Goal: Find specific page/section: Find specific page/section

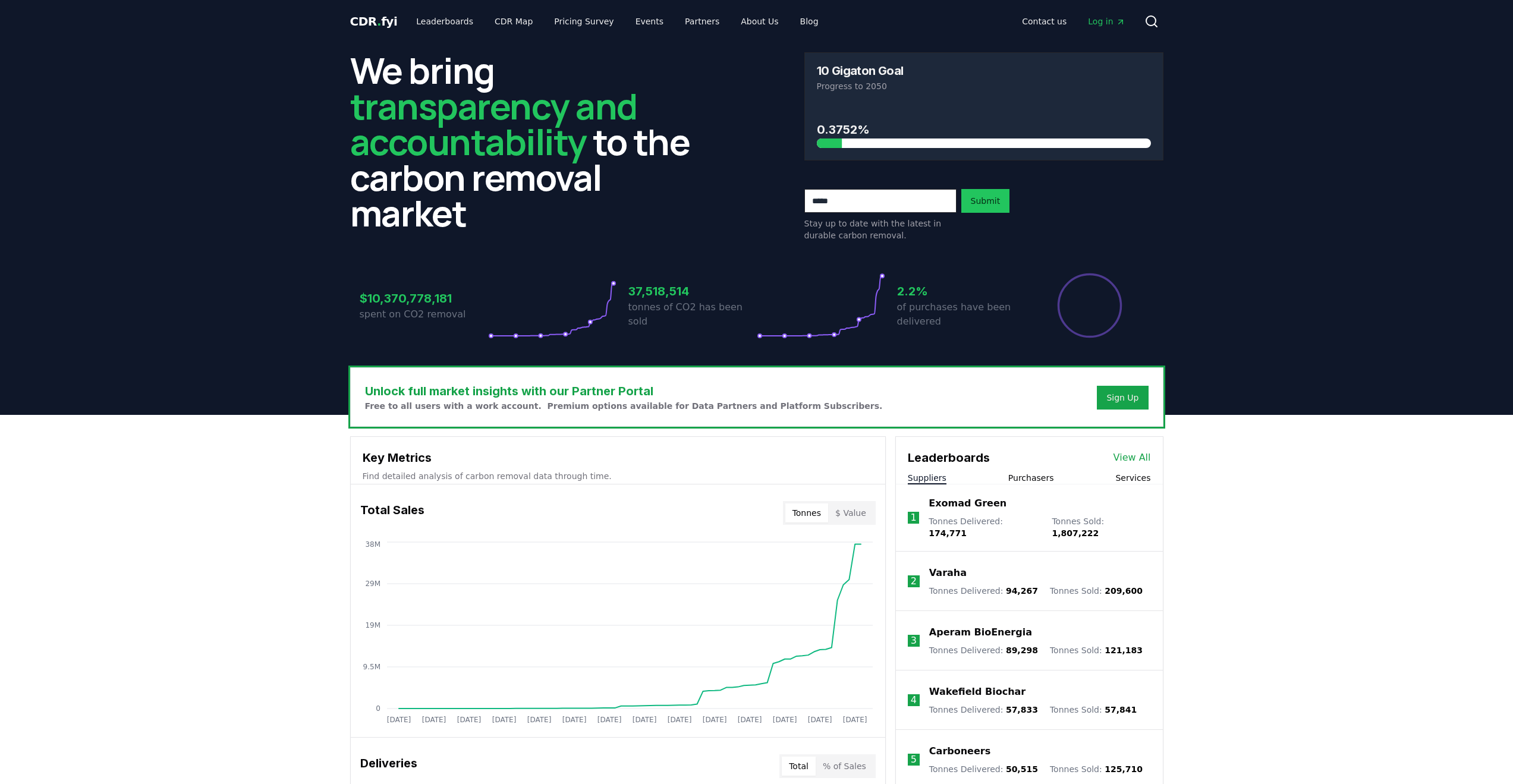
click at [1125, 467] on div "Leaderboards View All Suppliers Purchasers Services" at bounding box center [1029, 460] width 267 height 48
click at [1130, 456] on link "View All" at bounding box center [1133, 457] width 38 height 14
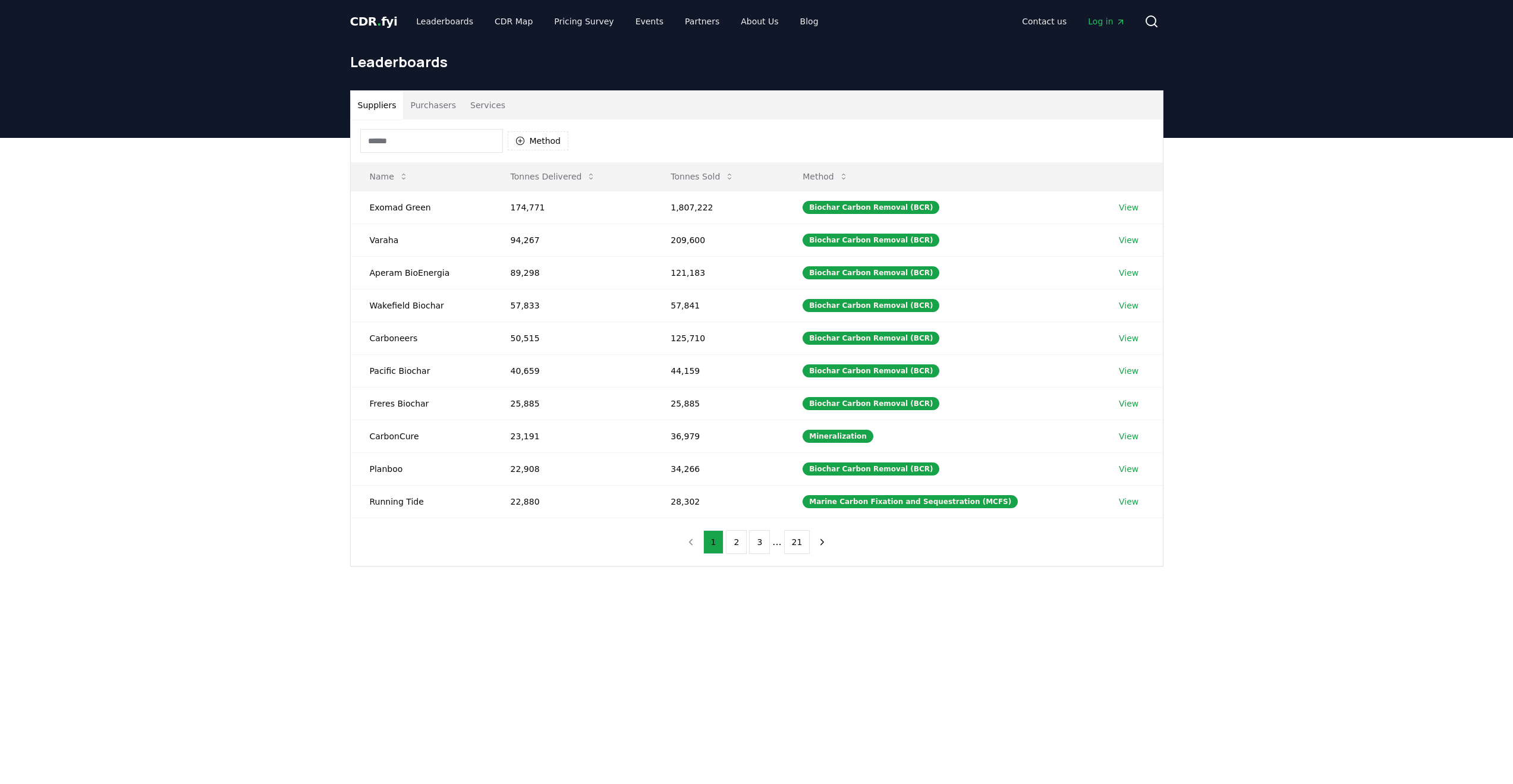
click at [422, 147] on input at bounding box center [431, 141] width 143 height 24
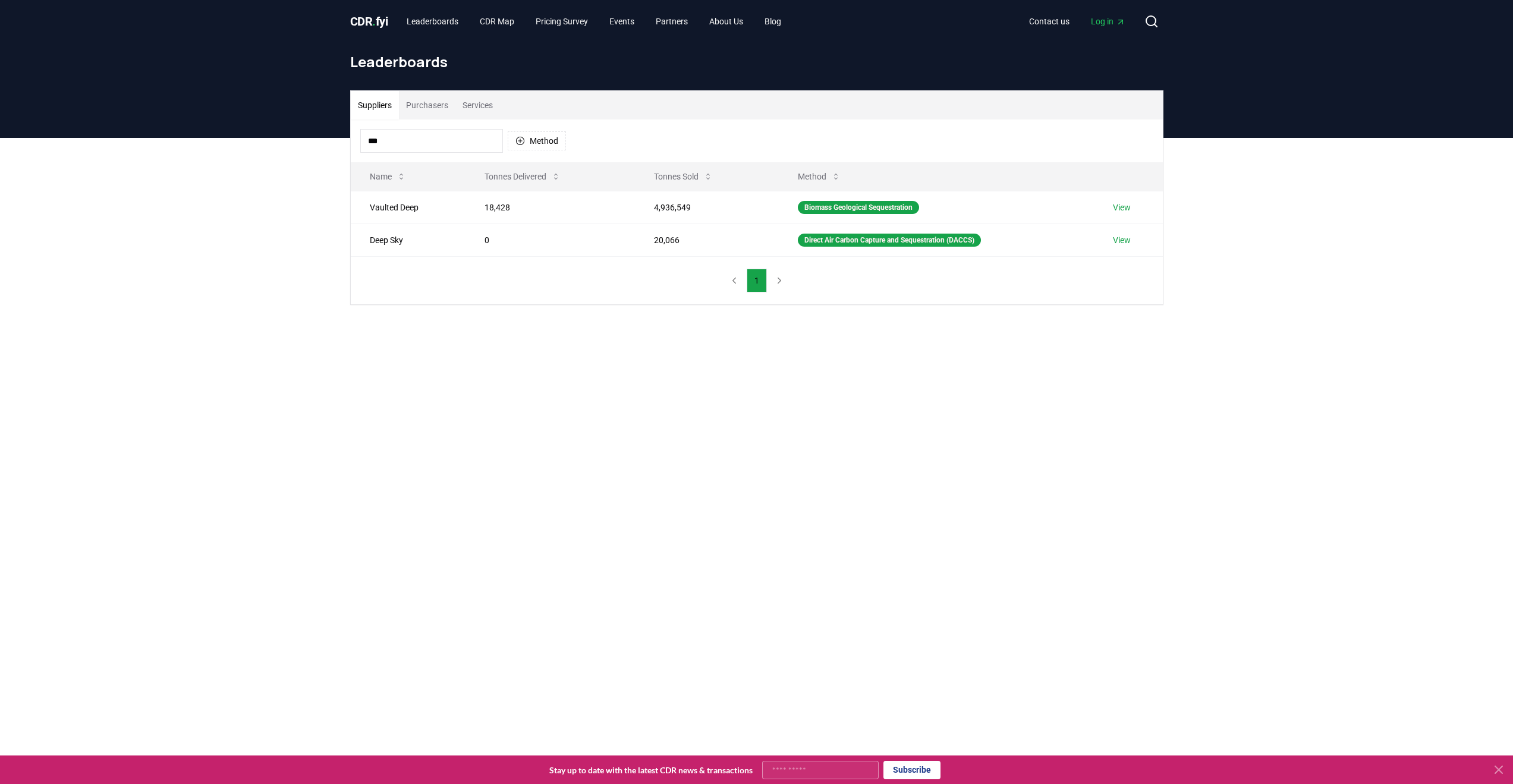
type input "***"
